Goal: Information Seeking & Learning: Find specific fact

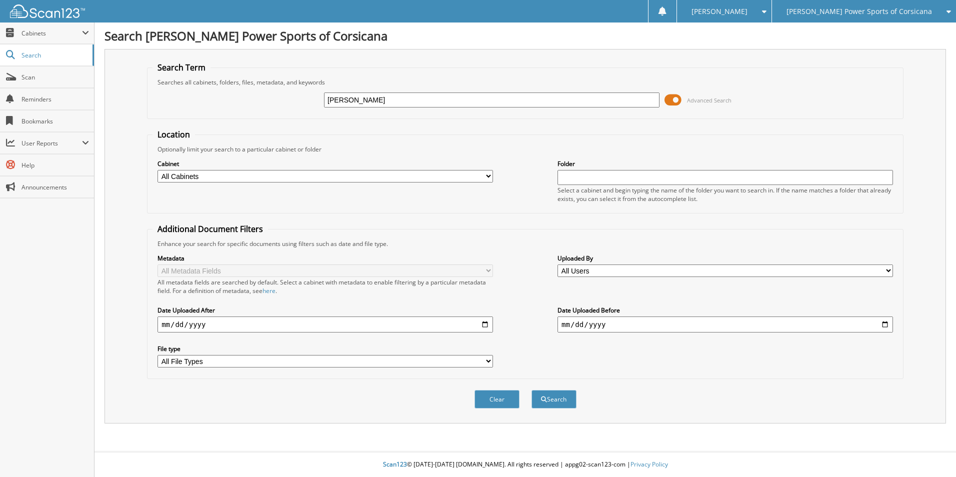
type input "ERIC DIXON"
click at [532, 390] on button "Search" at bounding box center [554, 399] width 45 height 19
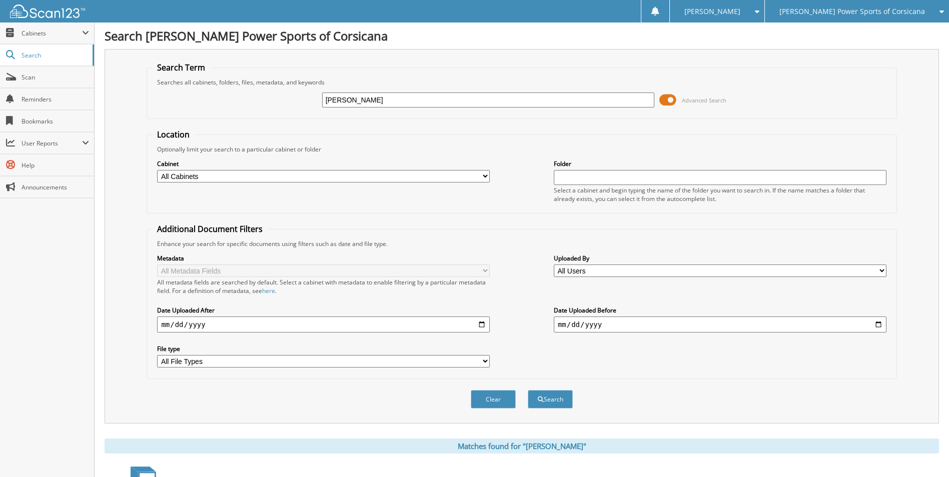
click at [672, 101] on span at bounding box center [667, 100] width 17 height 15
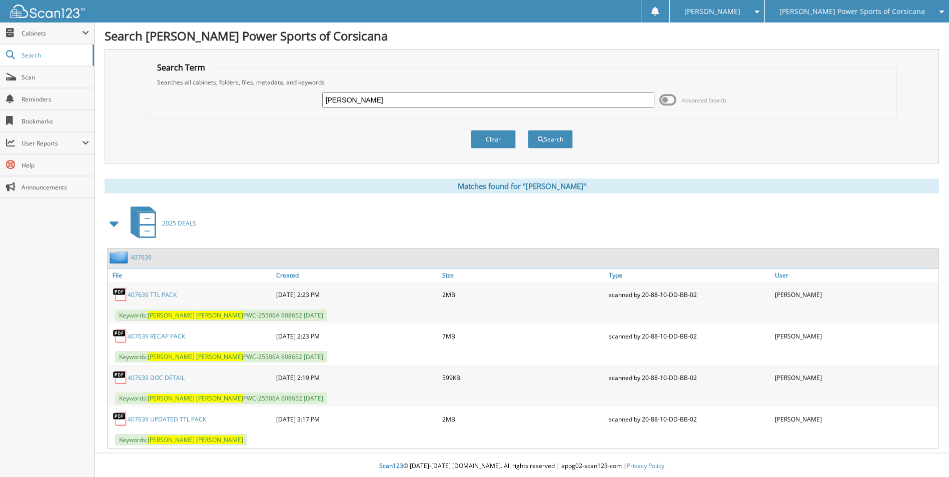
scroll to position [2, 0]
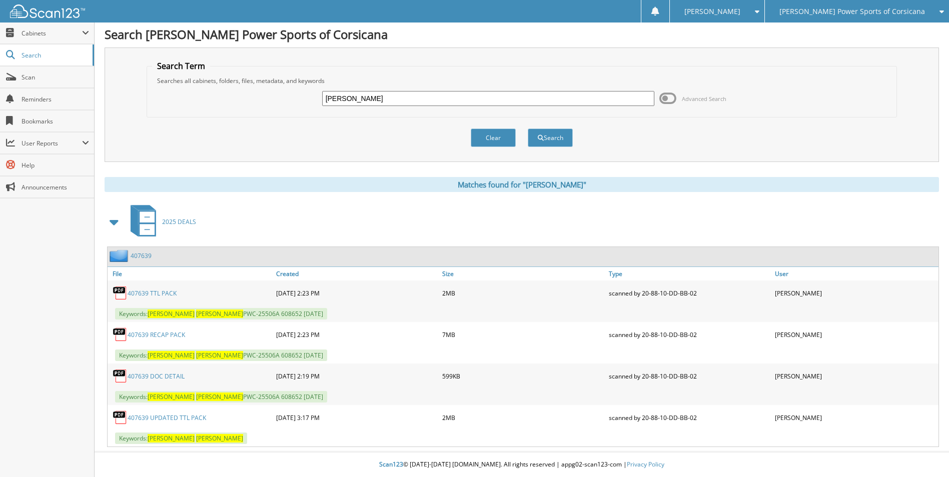
drag, startPoint x: 364, startPoint y: 97, endPoint x: 286, endPoint y: 91, distance: 78.2
click at [286, 91] on div "ERIC DIXON Advanced Search" at bounding box center [521, 98] width 739 height 27
type input "[PERSON_NAME]"
click at [528, 129] on button "Search" at bounding box center [550, 138] width 45 height 19
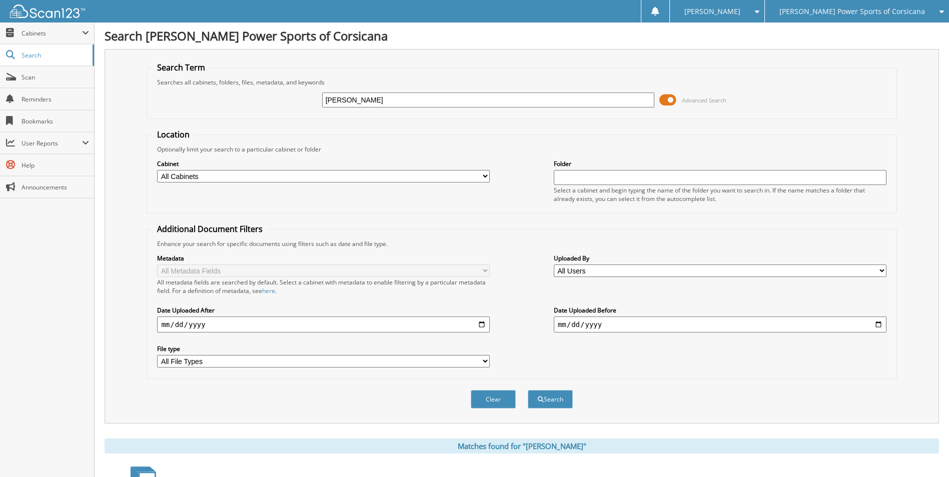
click at [672, 97] on span at bounding box center [667, 100] width 17 height 15
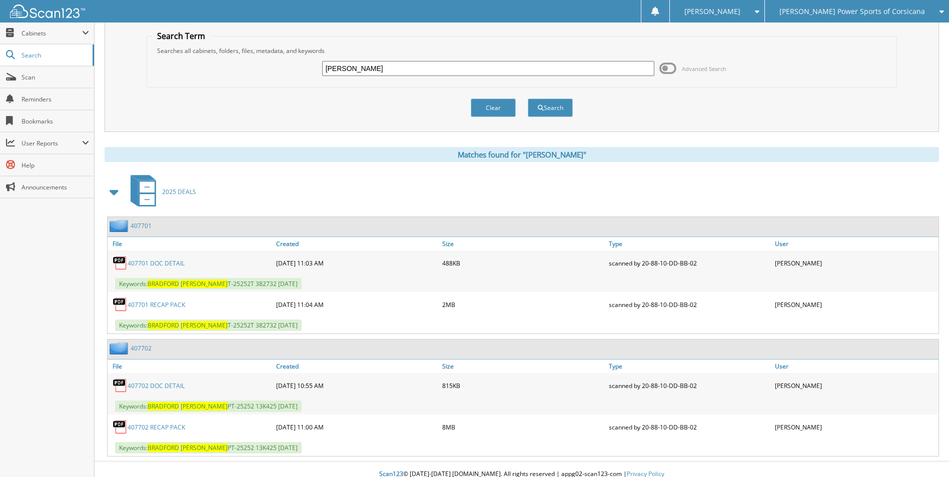
scroll to position [41, 0]
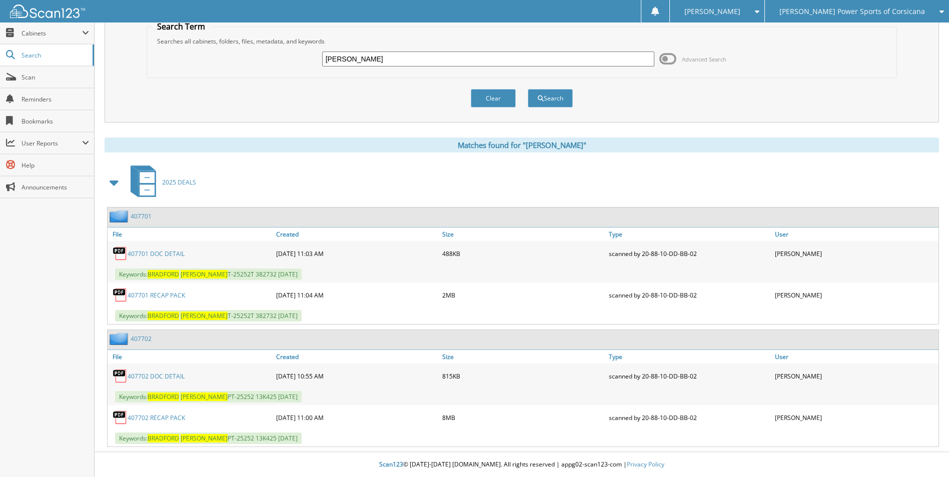
drag, startPoint x: 381, startPoint y: 53, endPoint x: 228, endPoint y: 28, distance: 154.6
click at [228, 28] on fieldset "Search Term Searches all cabinets, folders, files, metadata, and keywords BRADF…" at bounding box center [522, 49] width 750 height 57
type input "WISDOM"
click at [528, 89] on button "Search" at bounding box center [550, 98] width 45 height 19
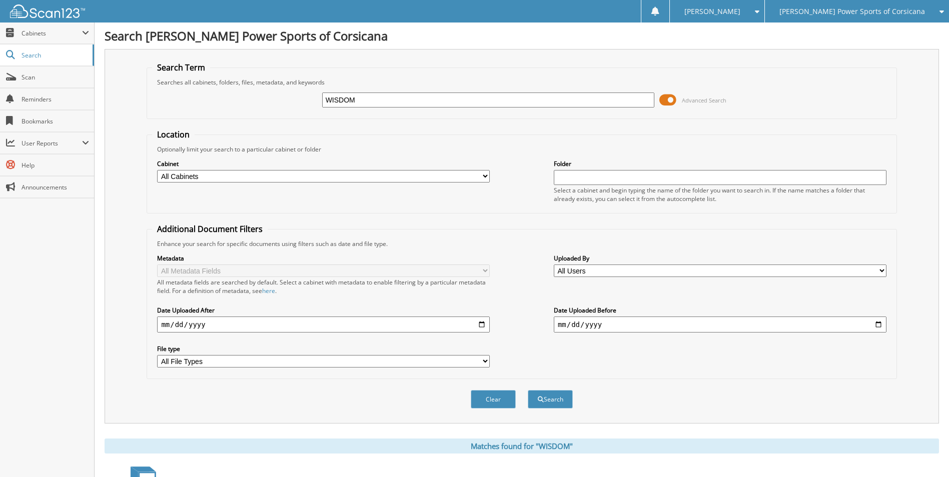
click at [674, 95] on span at bounding box center [667, 100] width 17 height 15
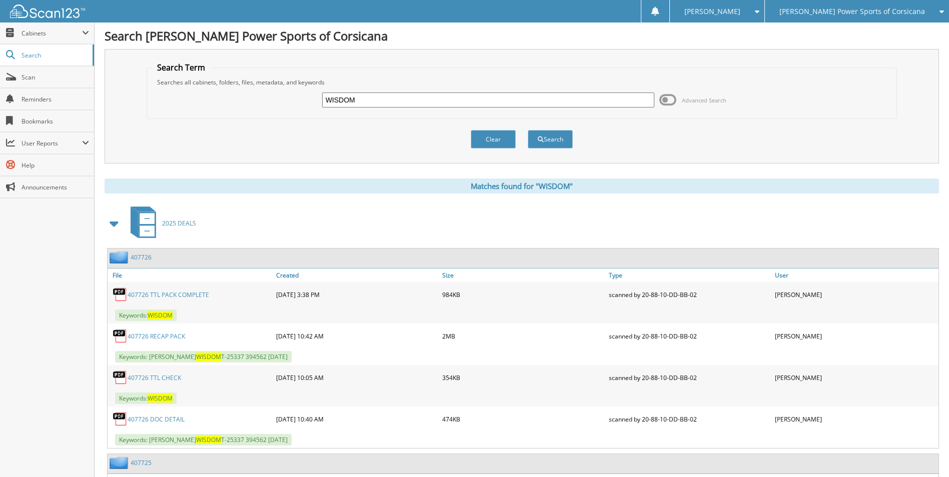
drag, startPoint x: 359, startPoint y: 101, endPoint x: 284, endPoint y: 84, distance: 77.4
click at [284, 84] on fieldset "Search Term Searches all cabinets, folders, files, metadata, and keywords WISDO…" at bounding box center [522, 90] width 750 height 57
type input "JIMMY MEDRANO"
click at [528, 130] on button "Search" at bounding box center [550, 139] width 45 height 19
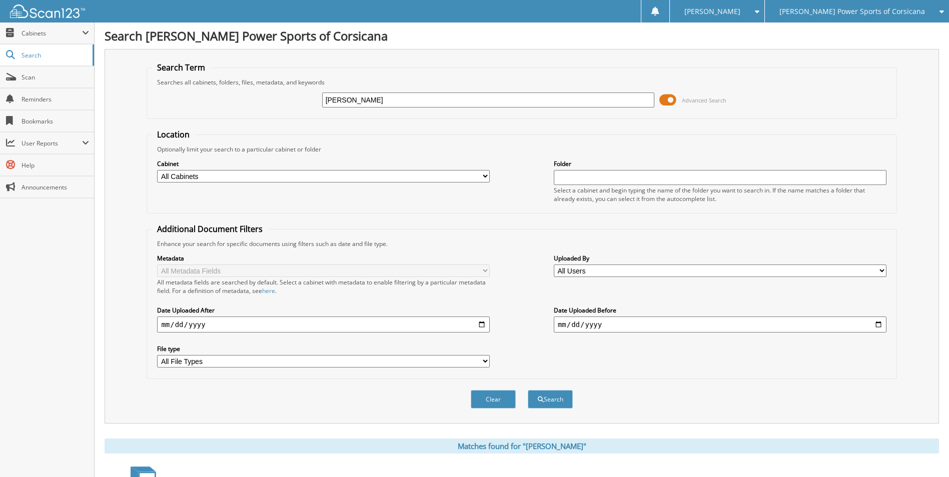
click at [675, 97] on span at bounding box center [667, 100] width 17 height 15
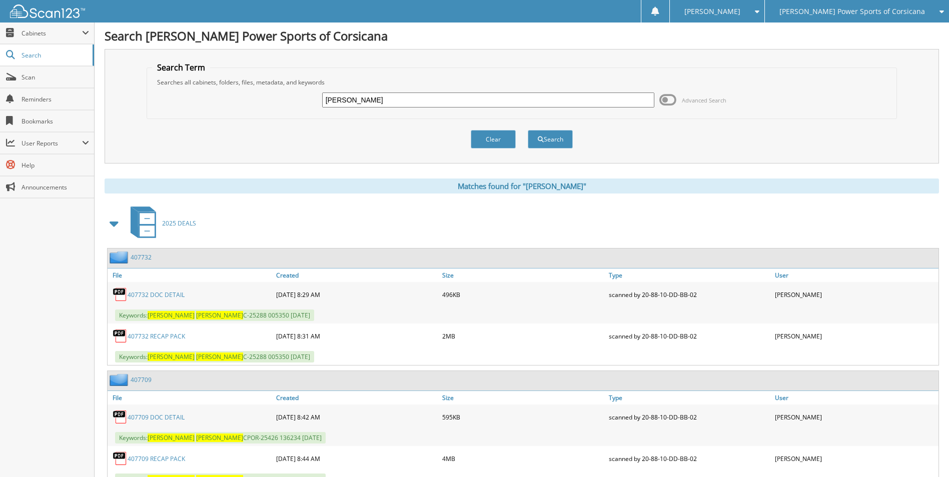
drag, startPoint x: 279, startPoint y: 77, endPoint x: 186, endPoint y: 58, distance: 94.9
click at [186, 58] on div "Search Term Searches all cabinets, folders, files, metadata, and keywords [PERS…" at bounding box center [522, 106] width 834 height 115
type input "[PERSON_NAME]"
click at [528, 130] on button "Search" at bounding box center [550, 139] width 45 height 19
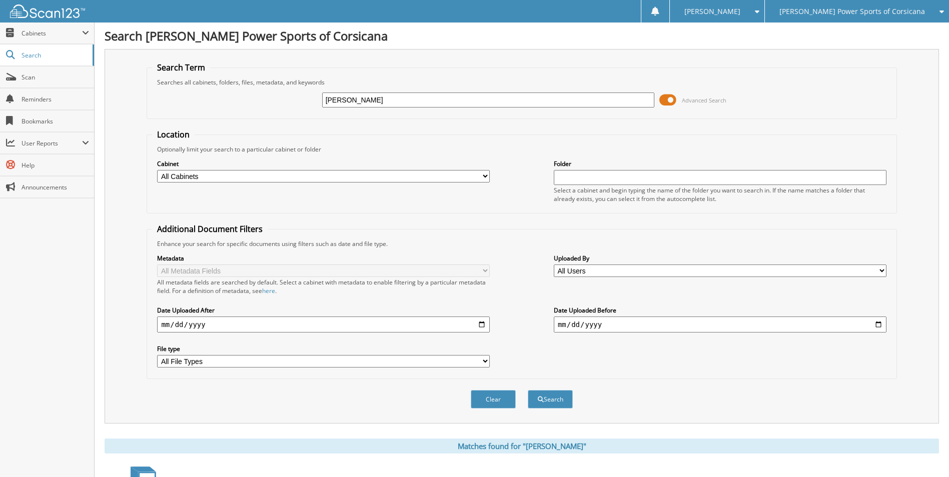
drag, startPoint x: 315, startPoint y: 98, endPoint x: 232, endPoint y: 91, distance: 82.8
click at [235, 91] on div "[PERSON_NAME] Advanced Search" at bounding box center [521, 100] width 739 height 27
type input "[PERSON_NAME]"
click at [528, 390] on button "Search" at bounding box center [550, 399] width 45 height 19
drag, startPoint x: 406, startPoint y: 101, endPoint x: 169, endPoint y: 70, distance: 238.5
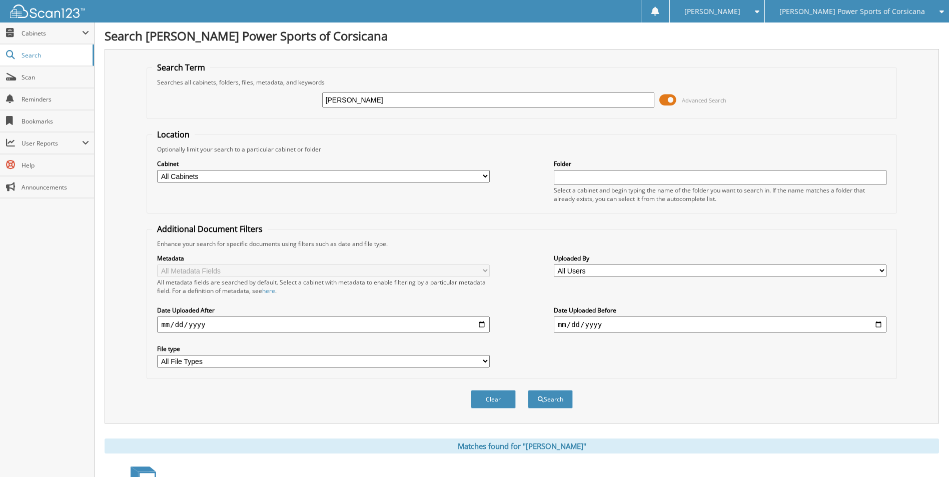
click at [169, 70] on fieldset "Search Term Searches all cabinets, folders, files, metadata, and keywords NATHA…" at bounding box center [522, 90] width 750 height 57
type input "ANA MORENO"
click at [528, 390] on button "Search" at bounding box center [550, 399] width 45 height 19
drag, startPoint x: 377, startPoint y: 97, endPoint x: 211, endPoint y: 65, distance: 169.6
click at [211, 65] on fieldset "Search Term Searches all cabinets, folders, files, metadata, and keywords ANA M…" at bounding box center [522, 90] width 750 height 57
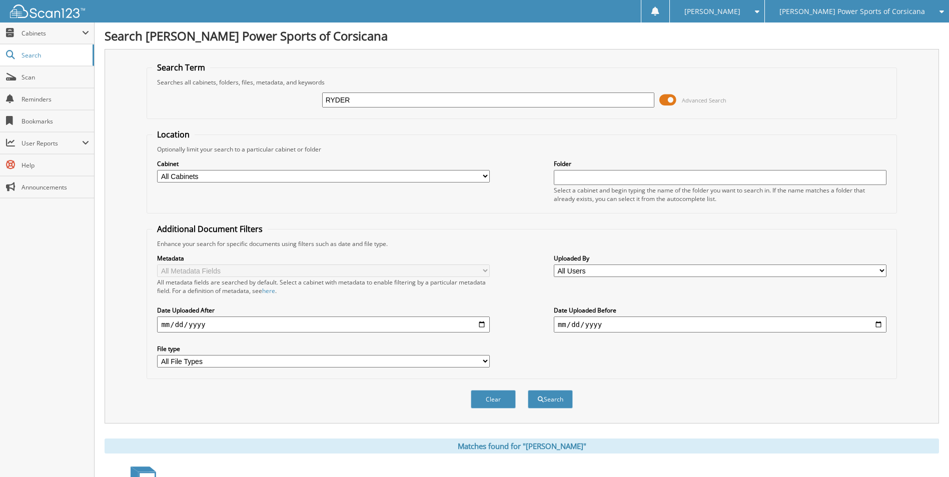
type input "RYDER"
click at [528, 390] on button "Search" at bounding box center [550, 399] width 45 height 19
click at [669, 97] on span at bounding box center [667, 100] width 17 height 15
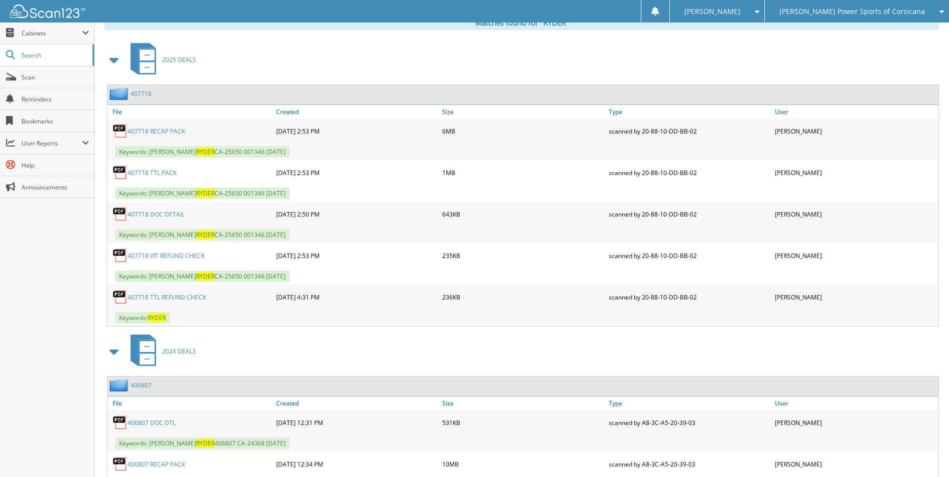
scroll to position [250, 0]
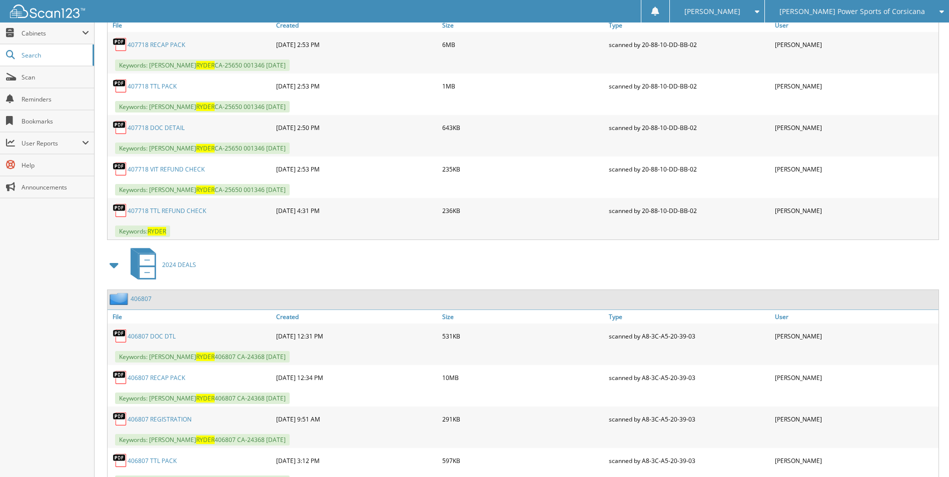
click at [115, 267] on span at bounding box center [115, 265] width 14 height 18
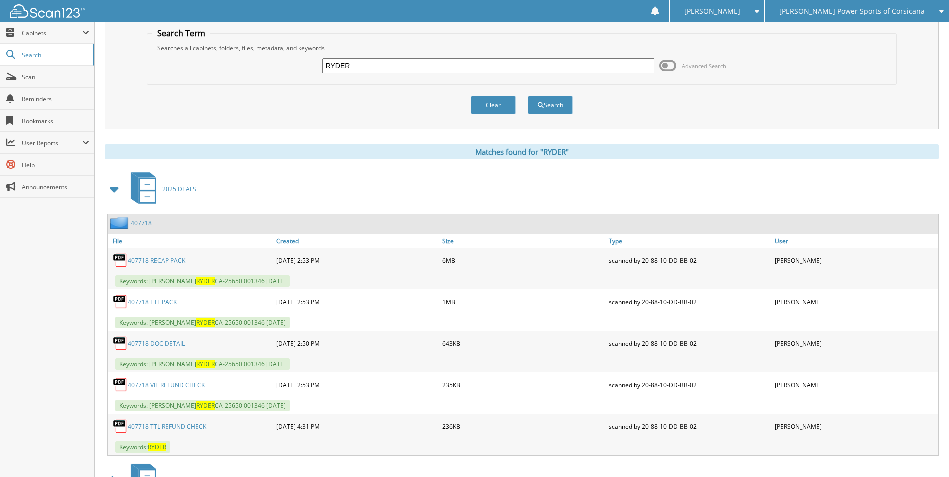
scroll to position [0, 0]
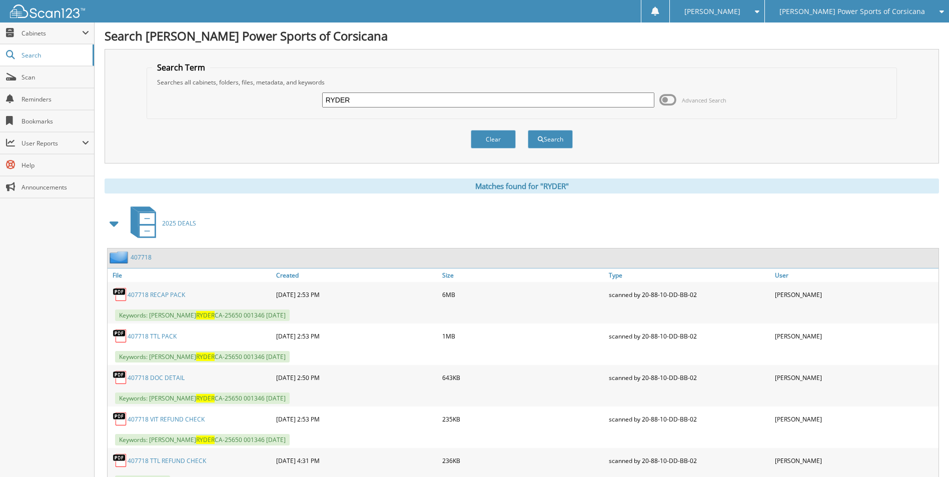
drag, startPoint x: 345, startPoint y: 102, endPoint x: 357, endPoint y: 96, distance: 13.9
click at [313, 105] on div "RYDER Advanced Search" at bounding box center [521, 100] width 739 height 27
type input "SOLIS"
click at [528, 130] on button "Search" at bounding box center [550, 139] width 45 height 19
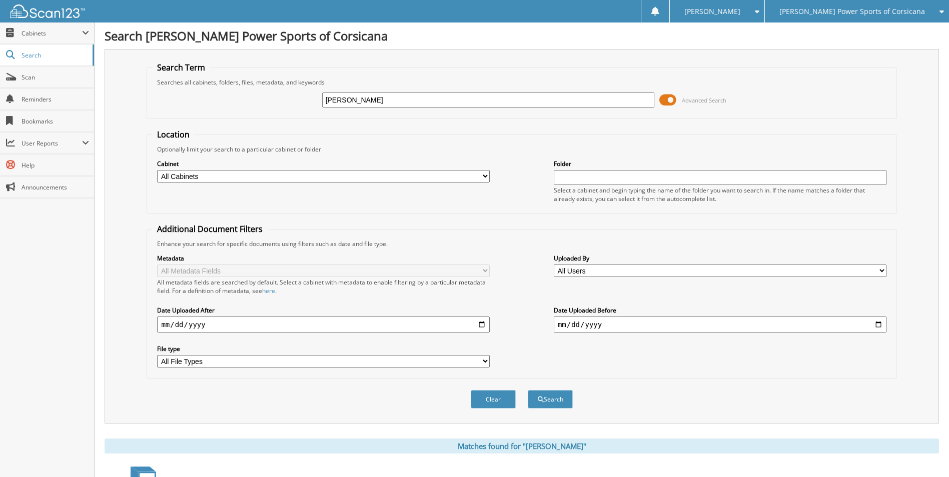
drag, startPoint x: 349, startPoint y: 98, endPoint x: 271, endPoint y: 102, distance: 78.6
click at [271, 102] on div "SOLIS Advanced Search" at bounding box center [521, 100] width 739 height 27
type input "CLARK"
click at [528, 390] on button "Search" at bounding box center [550, 399] width 45 height 19
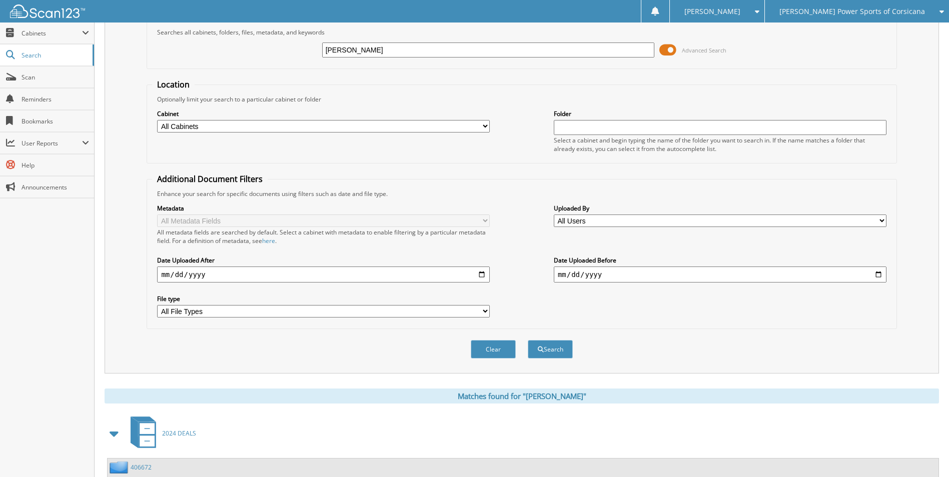
click at [671, 54] on span at bounding box center [667, 50] width 17 height 15
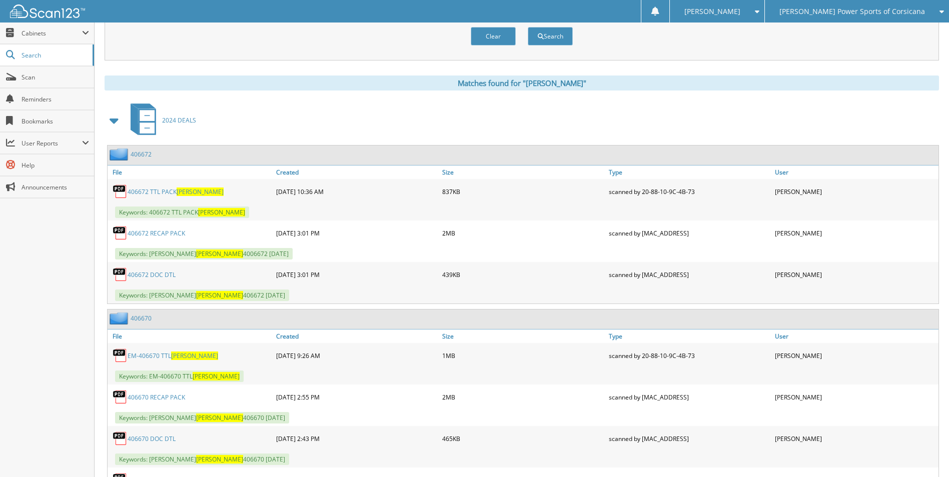
scroll to position [100, 0]
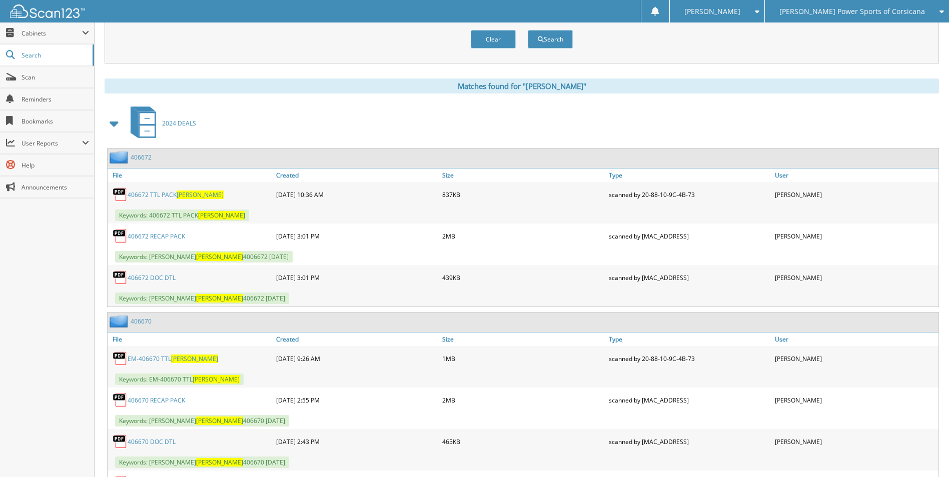
click at [119, 126] on span at bounding box center [115, 124] width 14 height 18
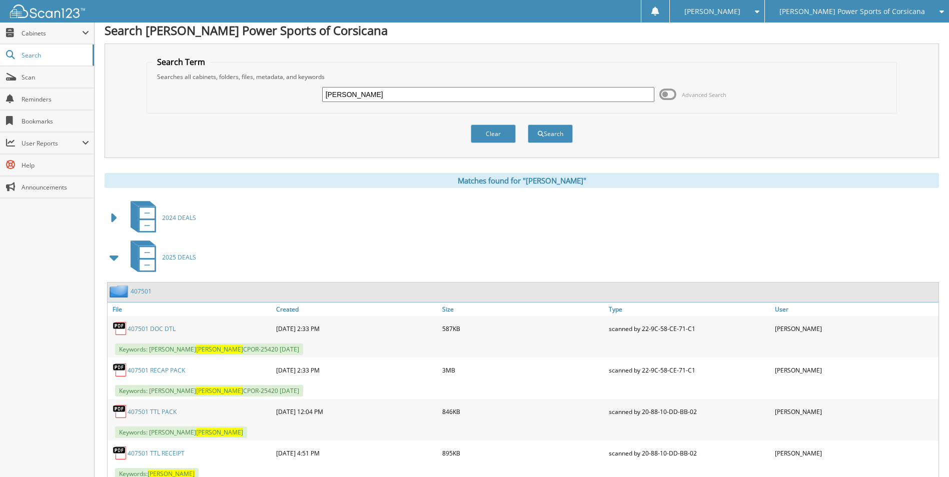
scroll to position [0, 0]
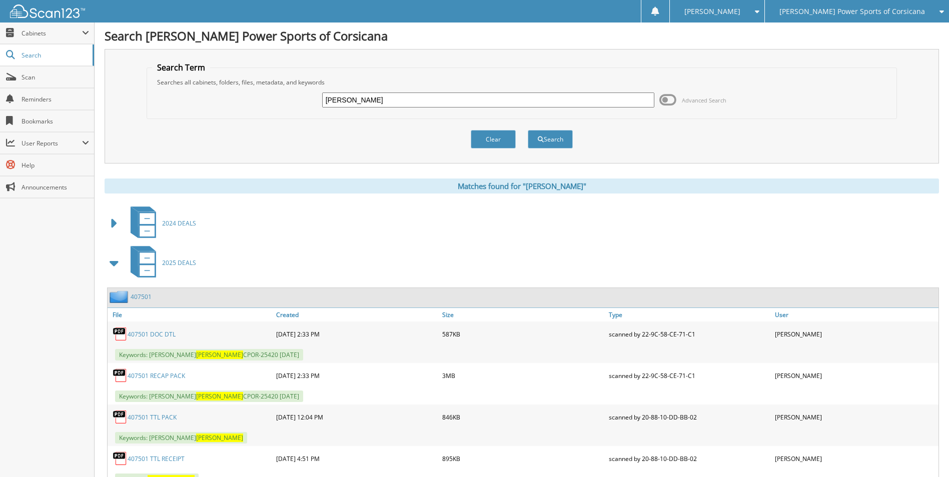
drag, startPoint x: 350, startPoint y: 98, endPoint x: 258, endPoint y: 76, distance: 94.6
click at [258, 76] on fieldset "Search Term Searches all cabinets, folders, files, metadata, and keywords [PERS…" at bounding box center [522, 90] width 750 height 57
type input "[DEMOGRAPHIC_DATA]"
click at [528, 130] on button "Search" at bounding box center [550, 139] width 45 height 19
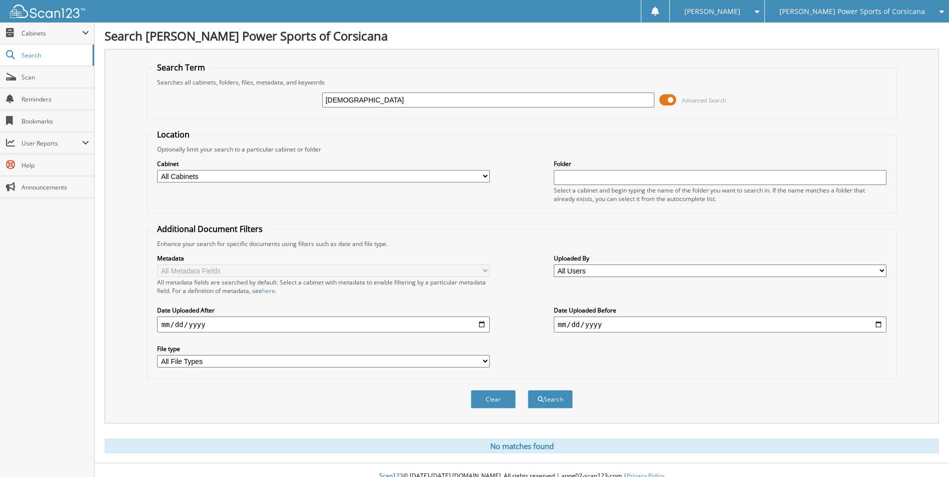
click at [364, 100] on input "[DEMOGRAPHIC_DATA]" at bounding box center [488, 100] width 333 height 15
type input "GREENSLADE"
click at [528, 390] on button "Search" at bounding box center [550, 399] width 45 height 19
drag, startPoint x: 249, startPoint y: 81, endPoint x: 236, endPoint y: 80, distance: 13.5
click at [236, 80] on fieldset "Search Term Searches all cabinets, folders, files, metadata, and keywords [DEMO…" at bounding box center [522, 90] width 750 height 57
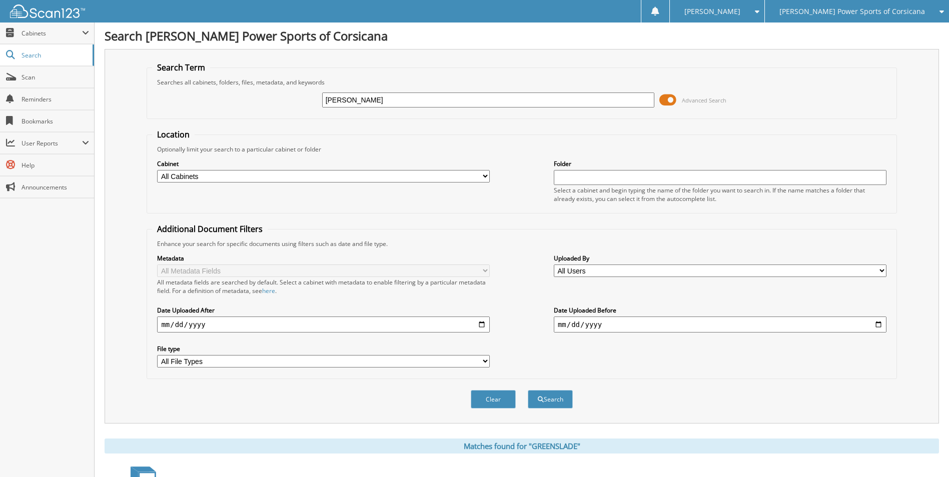
type input "[PERSON_NAME]"
click at [528, 390] on button "Search" at bounding box center [550, 399] width 45 height 19
click at [667, 100] on span at bounding box center [667, 100] width 17 height 15
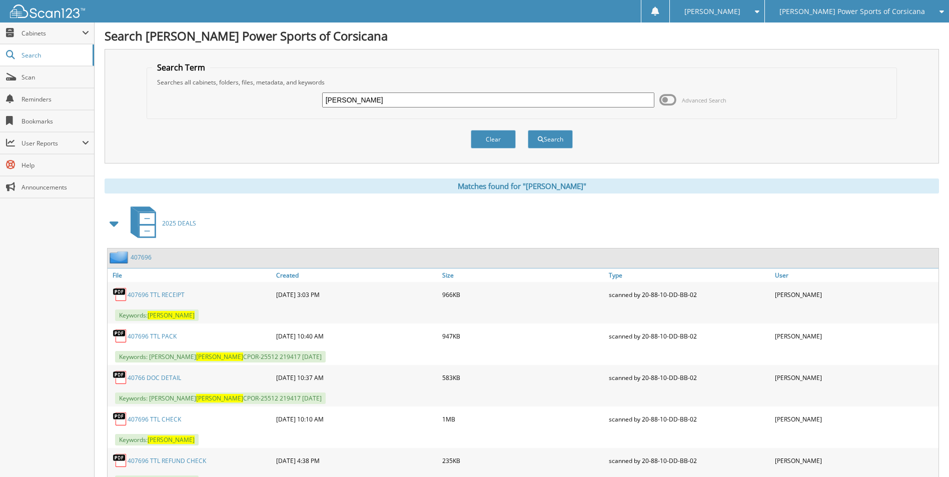
drag, startPoint x: 355, startPoint y: 103, endPoint x: 271, endPoint y: 86, distance: 85.6
click at [271, 86] on fieldset "Search Term Searches all cabinets, folders, files, metadata, and keywords PECOT…" at bounding box center [522, 90] width 750 height 57
type input "[PERSON_NAME]"
click at [528, 130] on button "Search" at bounding box center [550, 139] width 45 height 19
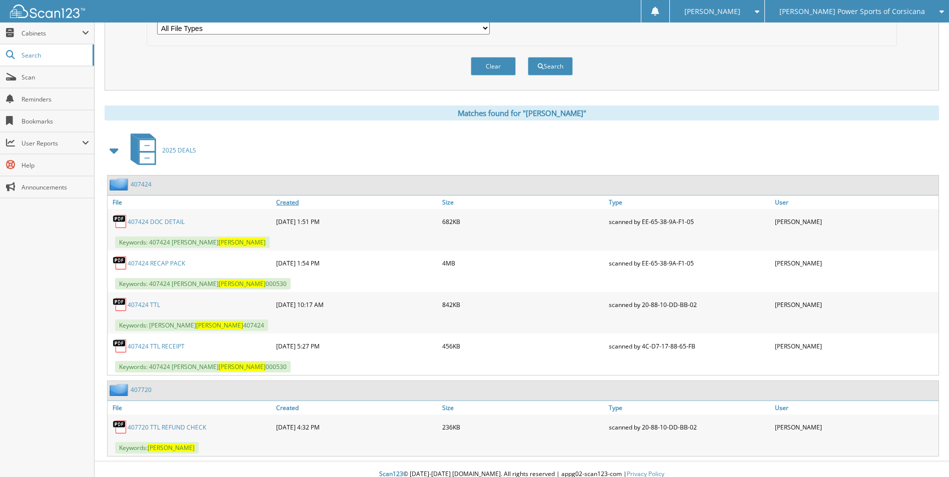
scroll to position [343, 0]
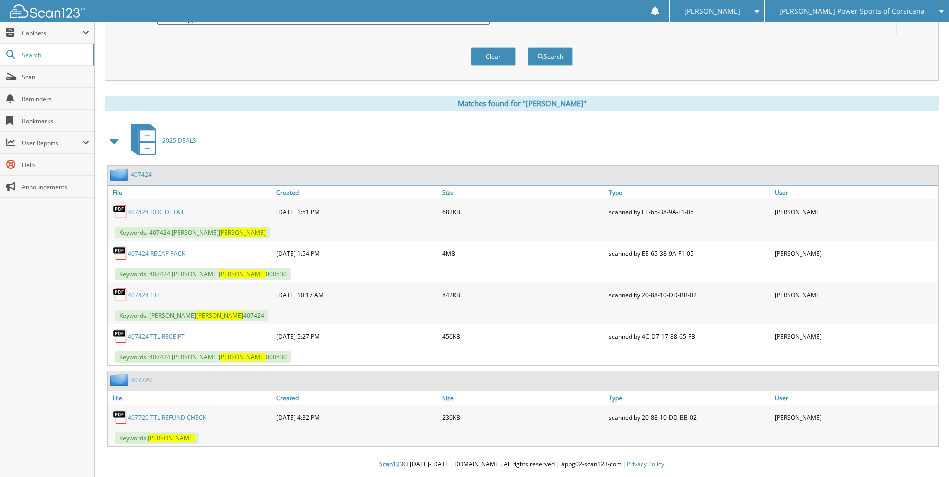
click at [141, 378] on link "407720" at bounding box center [141, 380] width 21 height 9
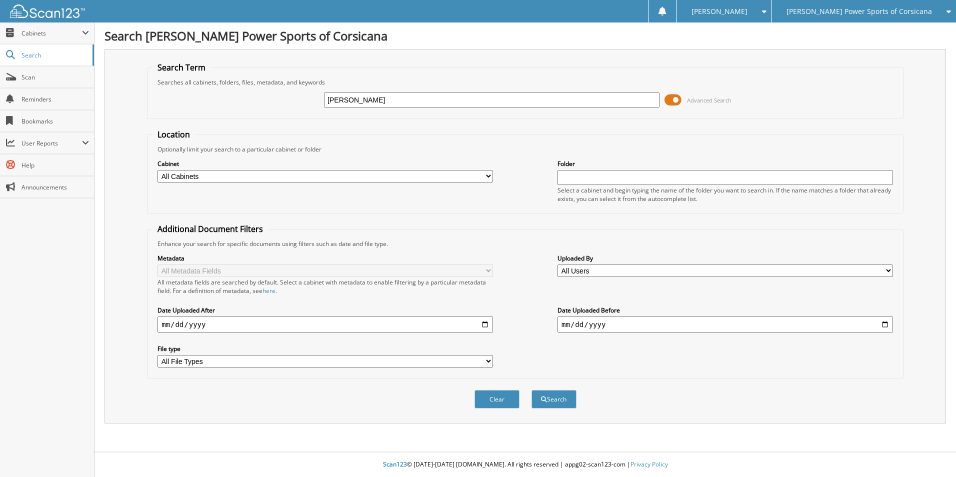
type input "IVEY"
click at [532, 390] on button "Search" at bounding box center [554, 399] width 45 height 19
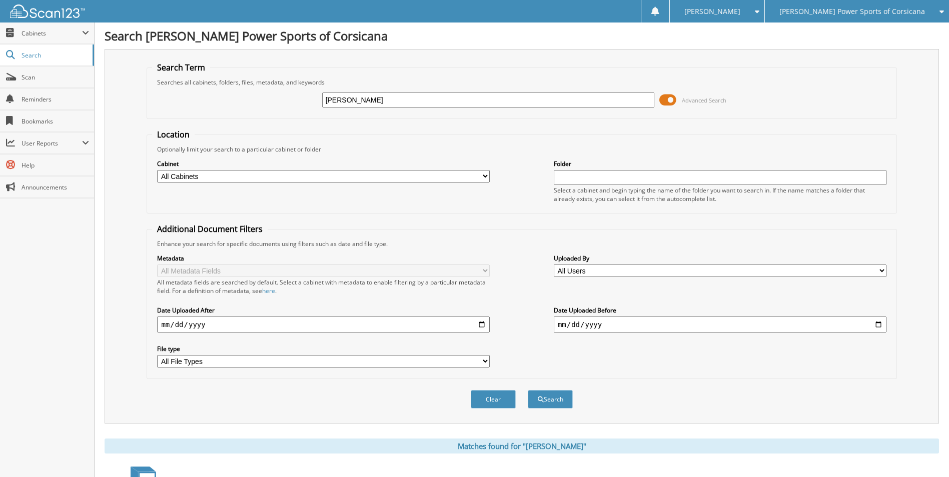
click at [668, 101] on span at bounding box center [667, 100] width 17 height 15
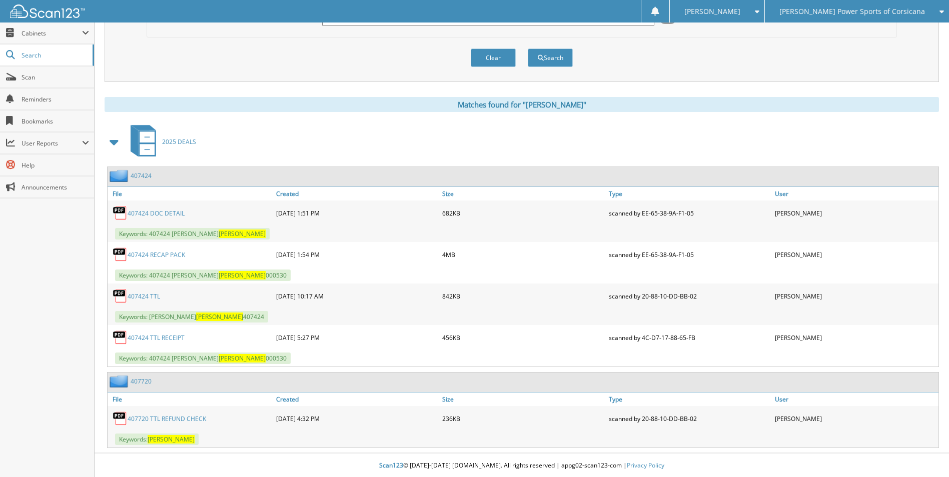
scroll to position [83, 0]
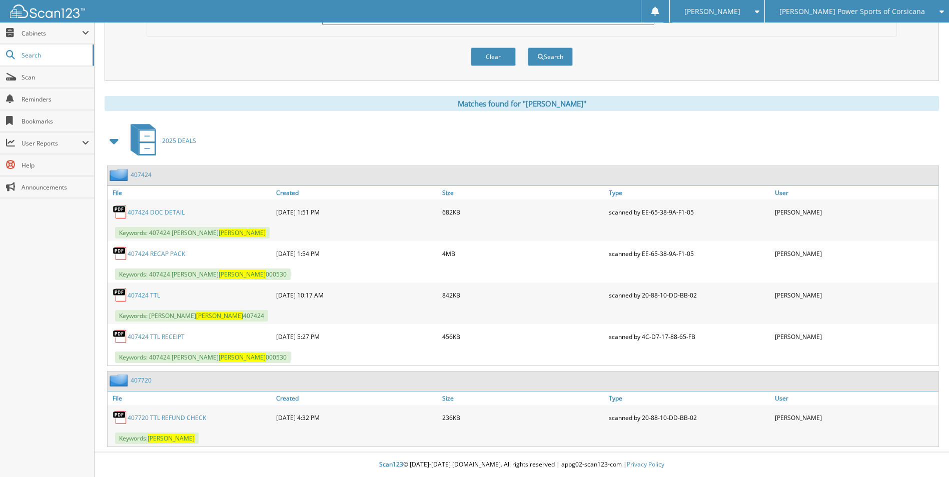
click at [149, 380] on link "407720" at bounding box center [141, 380] width 21 height 9
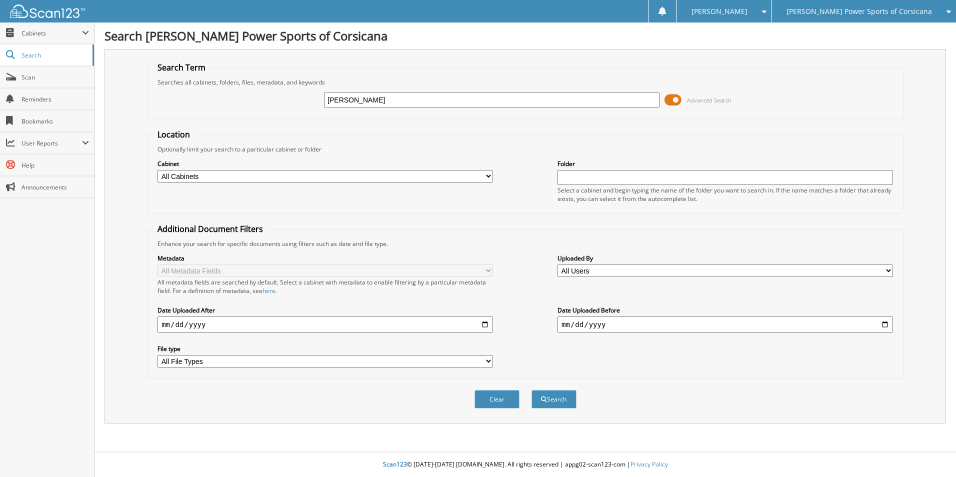
type input "[PERSON_NAME]"
click at [532, 390] on button "Search" at bounding box center [554, 399] width 45 height 19
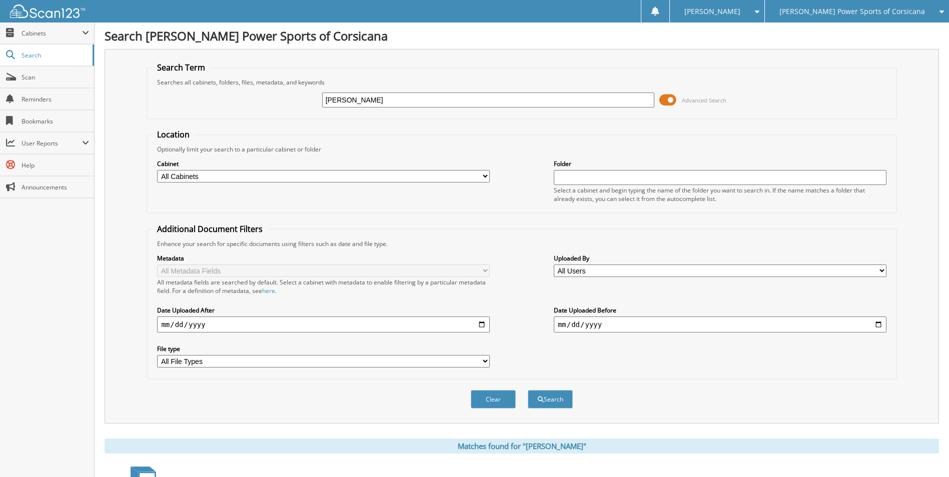
click at [664, 105] on span at bounding box center [667, 100] width 17 height 15
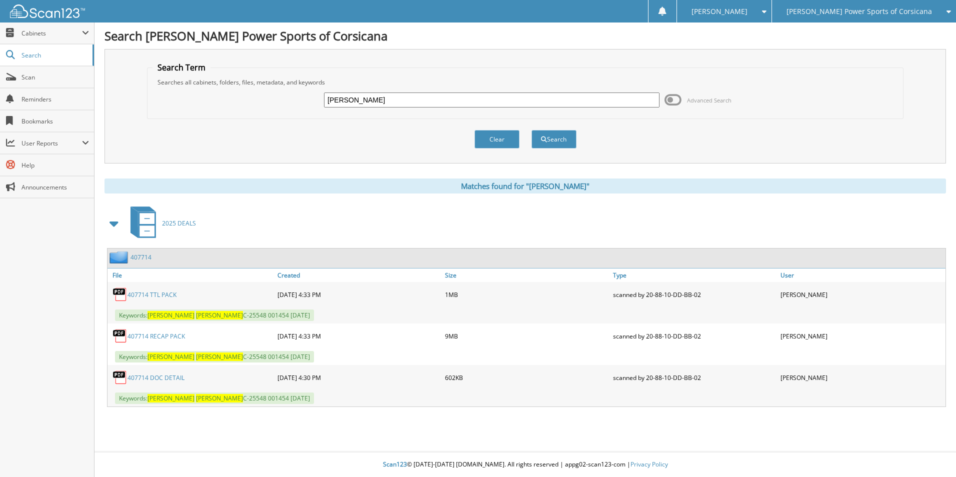
drag, startPoint x: 400, startPoint y: 98, endPoint x: 206, endPoint y: 89, distance: 194.7
click at [206, 89] on div "ADRIAN ESTRADA Advanced Search" at bounding box center [526, 100] width 746 height 27
type input "[PERSON_NAME]"
click at [532, 130] on button "Search" at bounding box center [554, 139] width 45 height 19
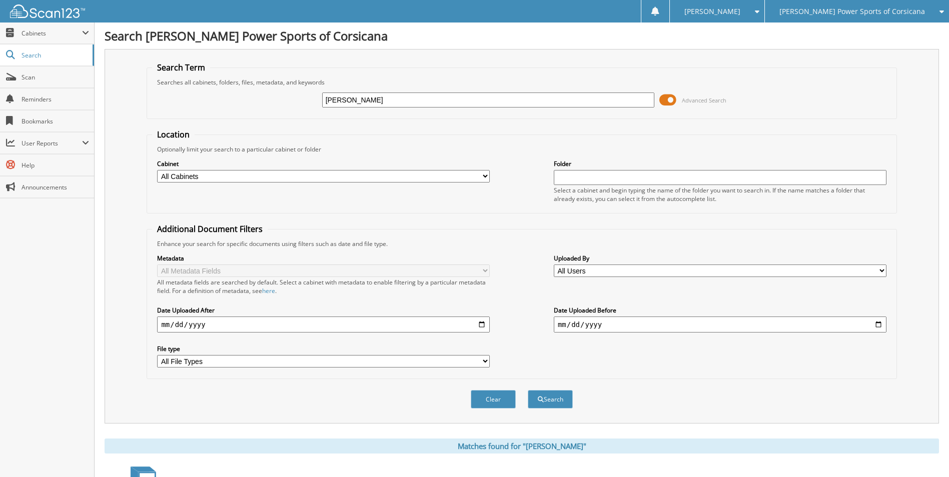
click at [672, 95] on span at bounding box center [667, 100] width 17 height 15
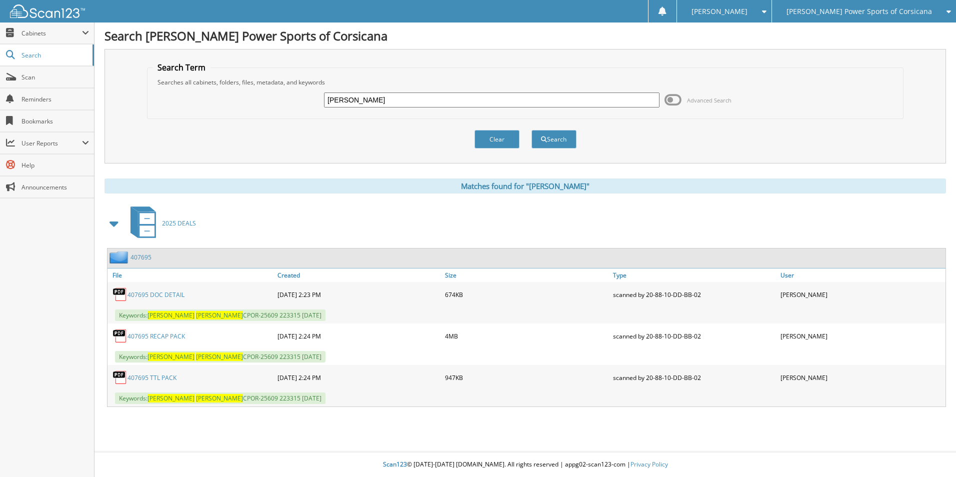
drag, startPoint x: 380, startPoint y: 101, endPoint x: 260, endPoint y: 89, distance: 120.6
click at [260, 89] on div "[PERSON_NAME] Advanced Search" at bounding box center [526, 100] width 746 height 27
type input "[PERSON_NAME]"
click at [532, 130] on button "Search" at bounding box center [554, 139] width 45 height 19
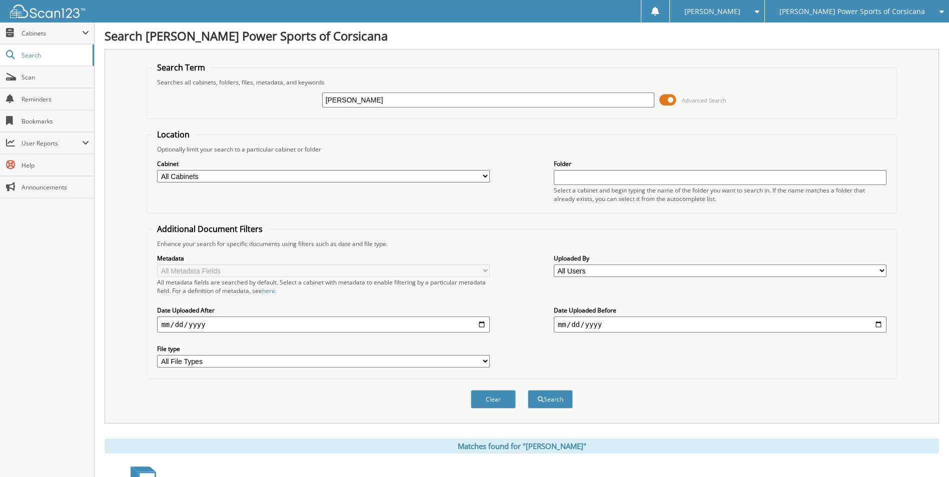
click at [674, 99] on span at bounding box center [667, 100] width 17 height 15
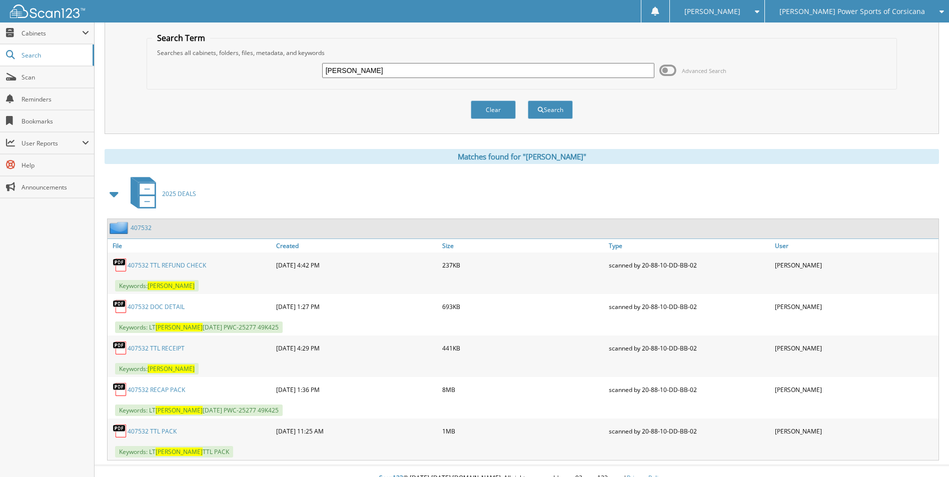
scroll to position [43, 0]
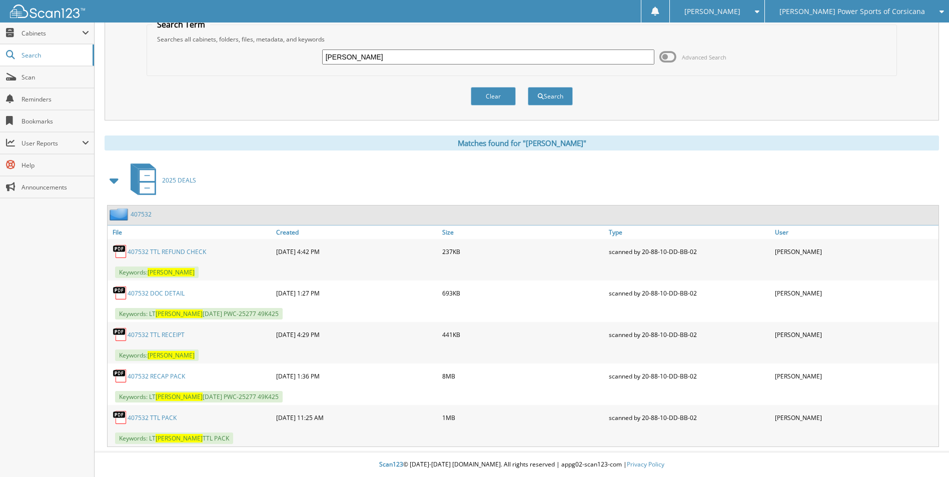
click at [142, 213] on link "407532" at bounding box center [141, 214] width 21 height 9
